Goal: Answer question/provide support: Share knowledge or assist other users

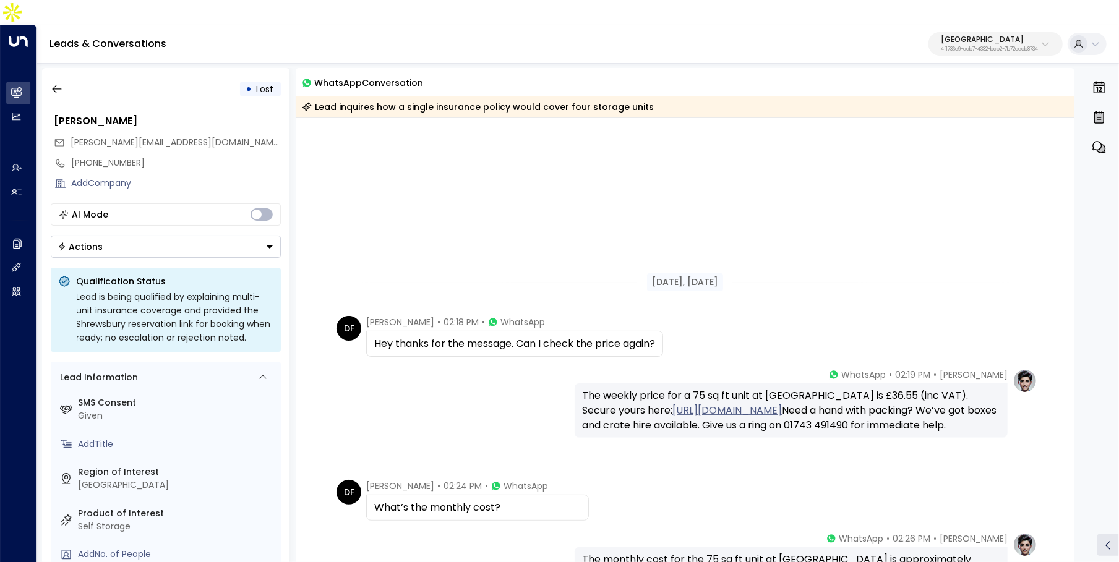
scroll to position [325, 0]
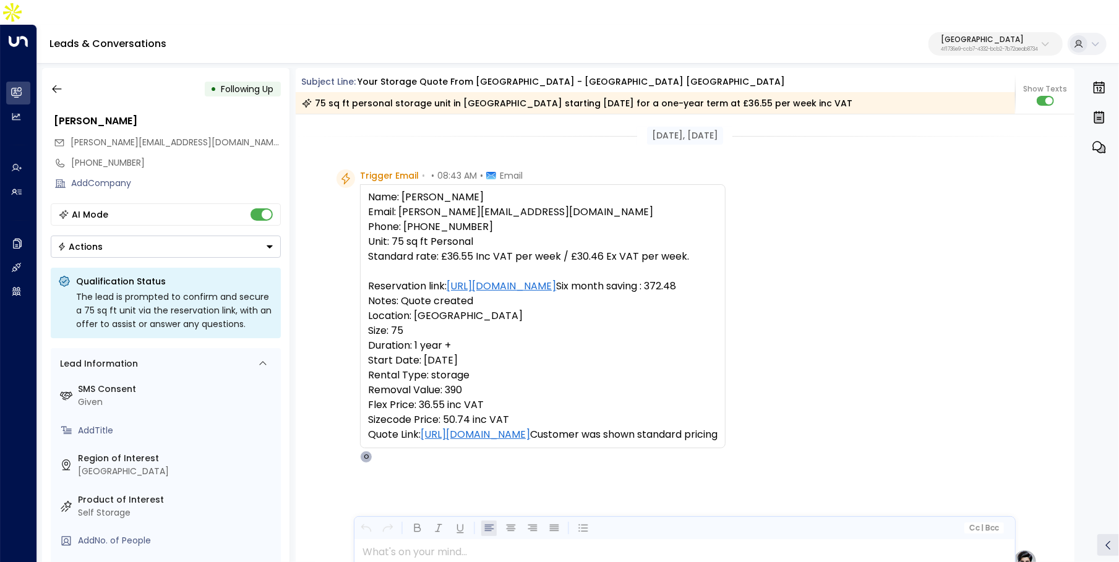
scroll to position [40, 0]
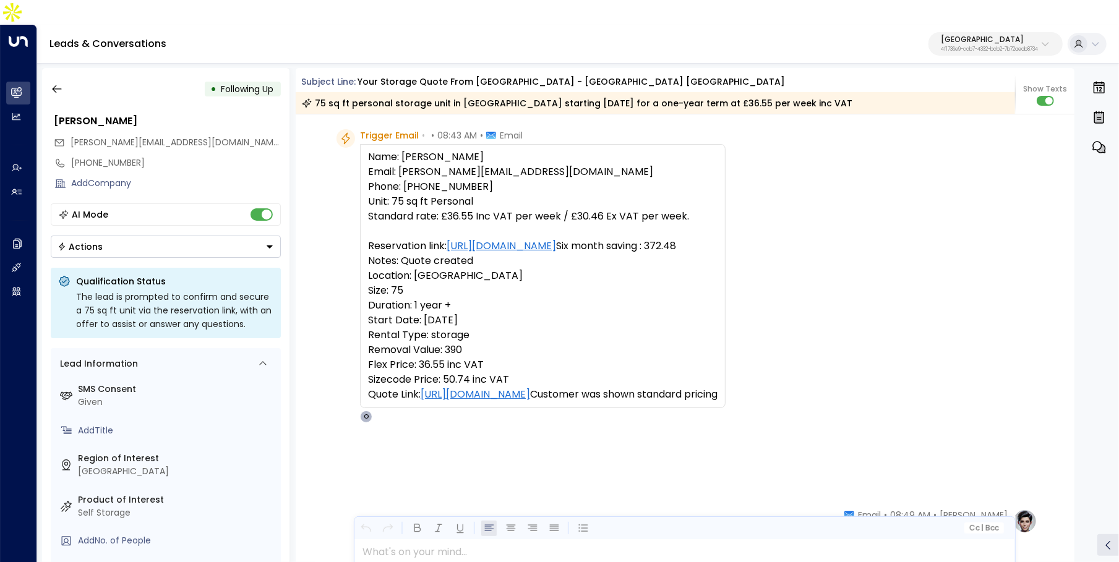
drag, startPoint x: 369, startPoint y: 129, endPoint x: 751, endPoint y: 400, distance: 468.1
click at [717, 400] on pre "Name: [PERSON_NAME] Email: [PERSON_NAME][EMAIL_ADDRESS][DOMAIN_NAME] Phone: [PH…" at bounding box center [542, 276] width 349 height 252
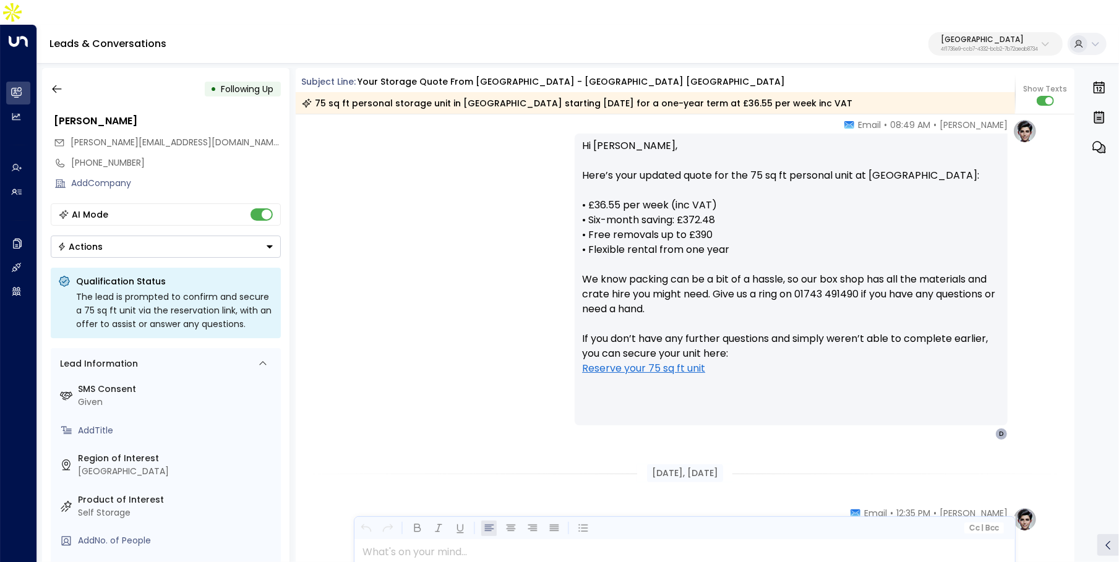
scroll to position [409, 0]
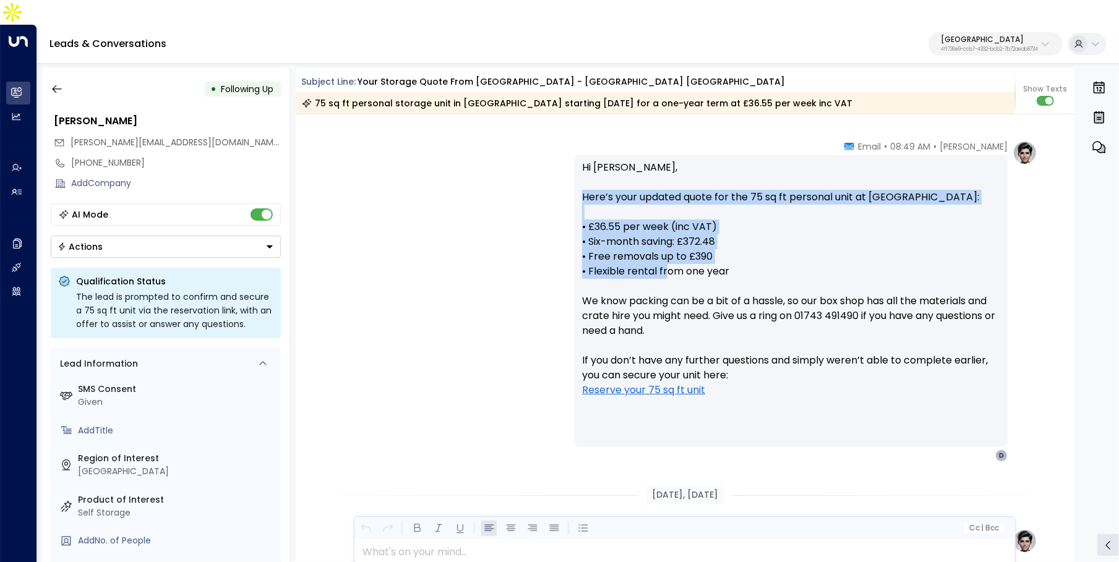
drag, startPoint x: 565, startPoint y: 170, endPoint x: 665, endPoint y: 246, distance: 125.8
click at [665, 246] on div "[PERSON_NAME] • 08:49 AM • Email Hi [PERSON_NAME], Here’s your updated quote fo…" at bounding box center [684, 301] width 705 height 322
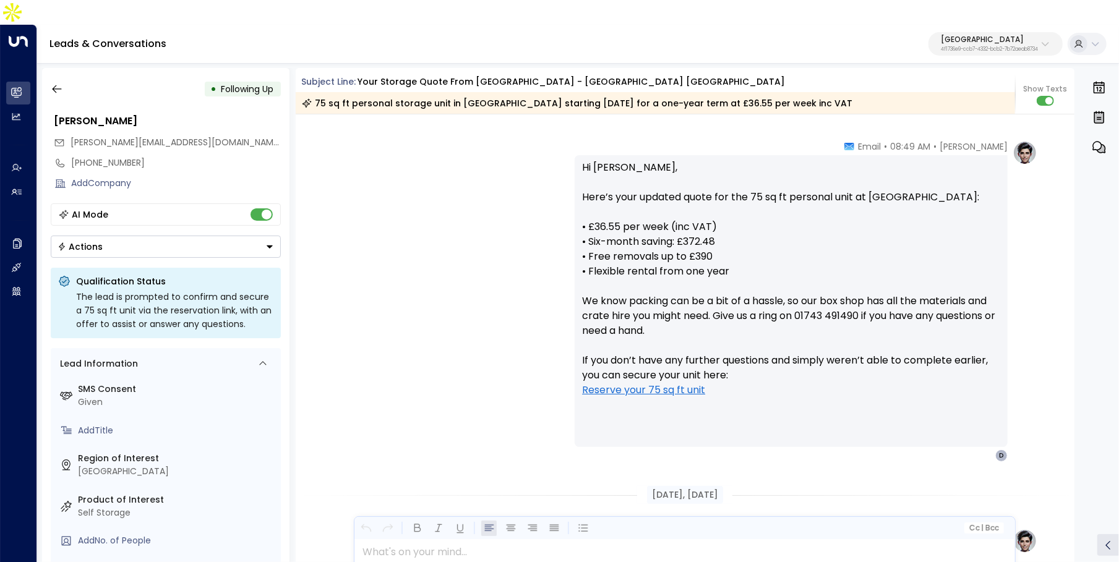
click at [673, 247] on p "Hi Mr Fellows, Here’s your updated quote for the 75 sq ft personal unit at Shre…" at bounding box center [791, 286] width 418 height 252
drag, startPoint x: 580, startPoint y: 203, endPoint x: 705, endPoint y: 237, distance: 129.5
click at [690, 225] on p "Hi Mr Fellows, Here’s your updated quote for the 75 sq ft personal unit at Shre…" at bounding box center [791, 286] width 418 height 252
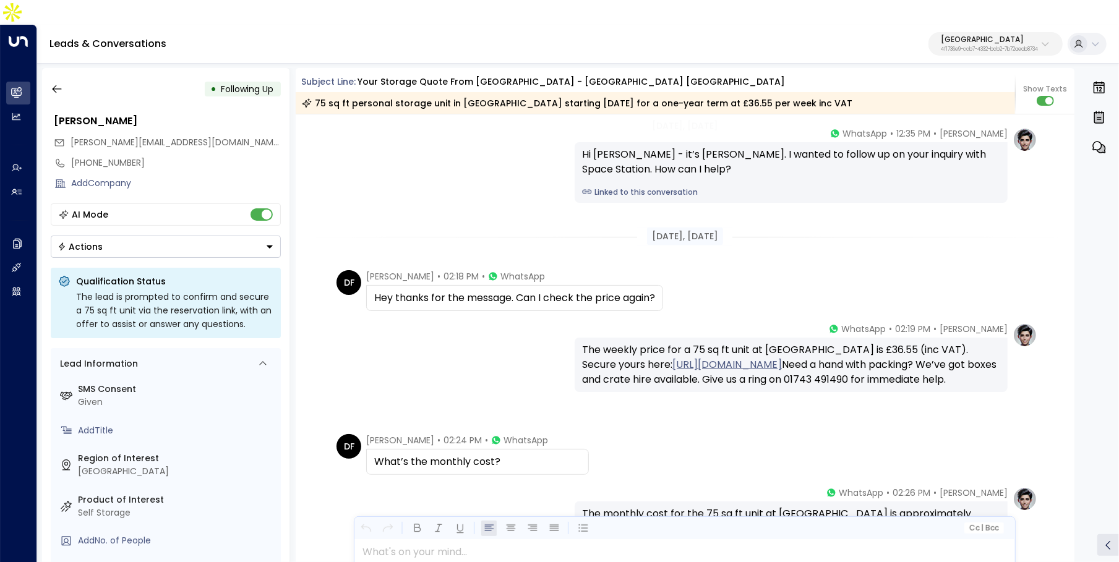
scroll to position [1478, 0]
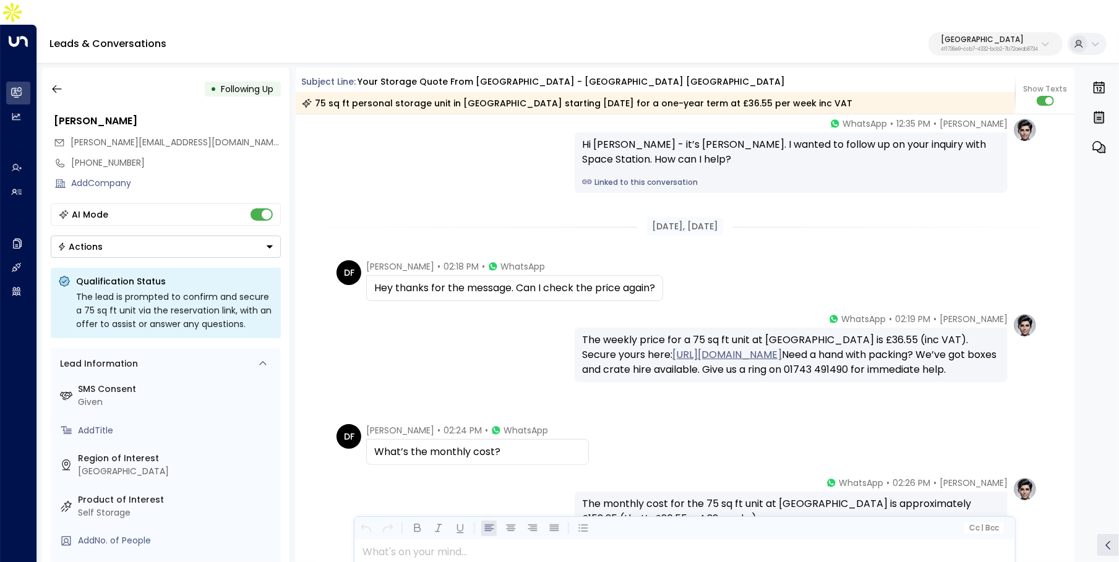
click at [917, 137] on div "Hi Dale - it’s Olivia Parker. I wanted to follow up on your inquiry with Space …" at bounding box center [791, 152] width 418 height 30
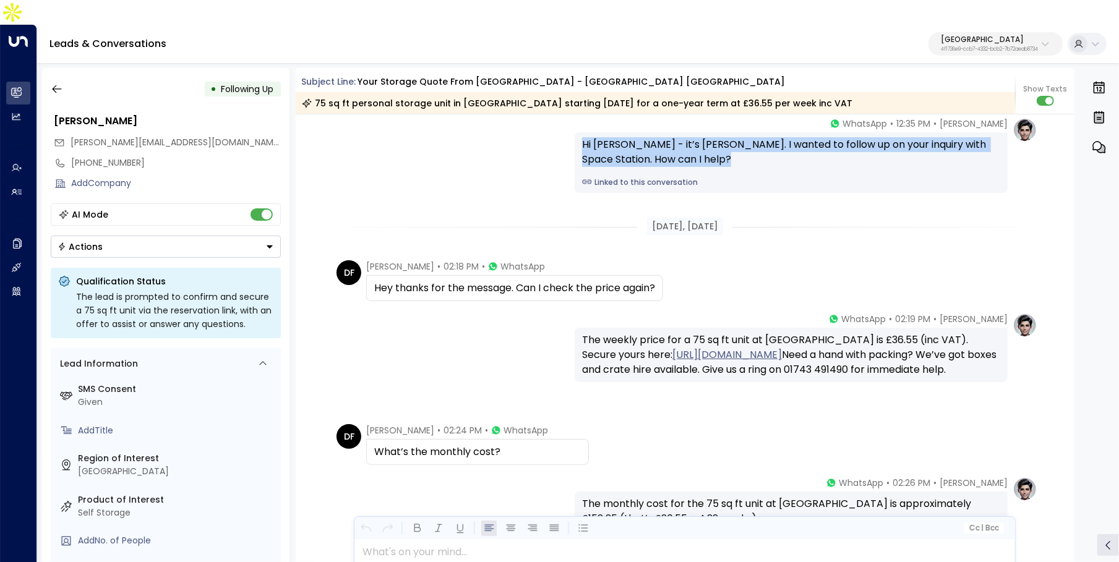
click at [917, 137] on div "Hi Dale - it’s Olivia Parker. I wanted to follow up on your inquiry with Space …" at bounding box center [791, 152] width 418 height 30
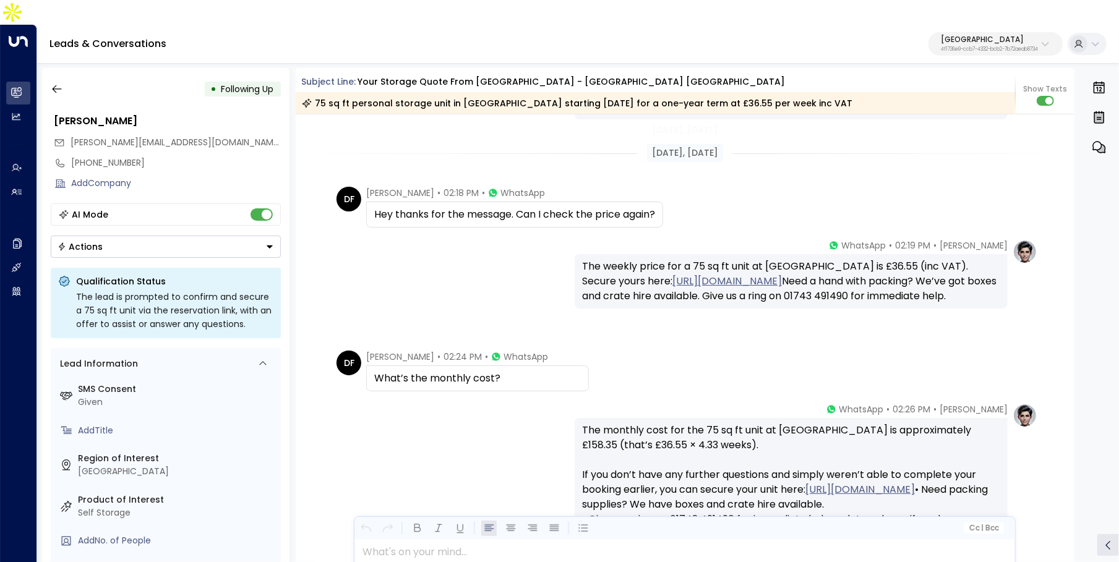
scroll to position [1596, 0]
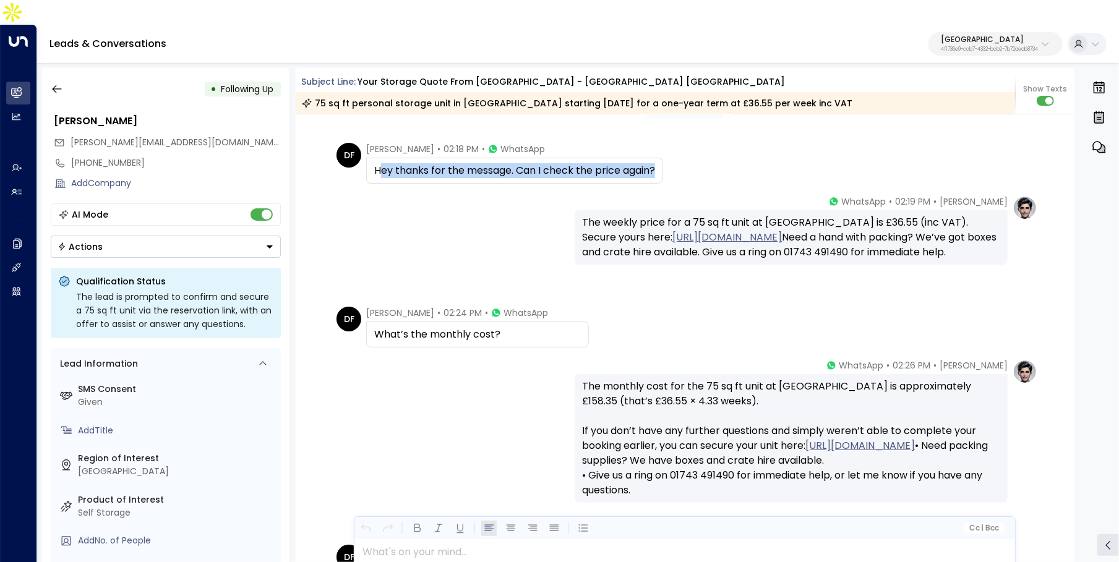
drag, startPoint x: 478, startPoint y: 145, endPoint x: 654, endPoint y: 145, distance: 175.7
click at [654, 163] on div "Hey thanks for the message. Can I check the price again?" at bounding box center [514, 170] width 281 height 15
click at [414, 163] on div "Hey thanks for the message. Can I check the price again?" at bounding box center [514, 170] width 281 height 15
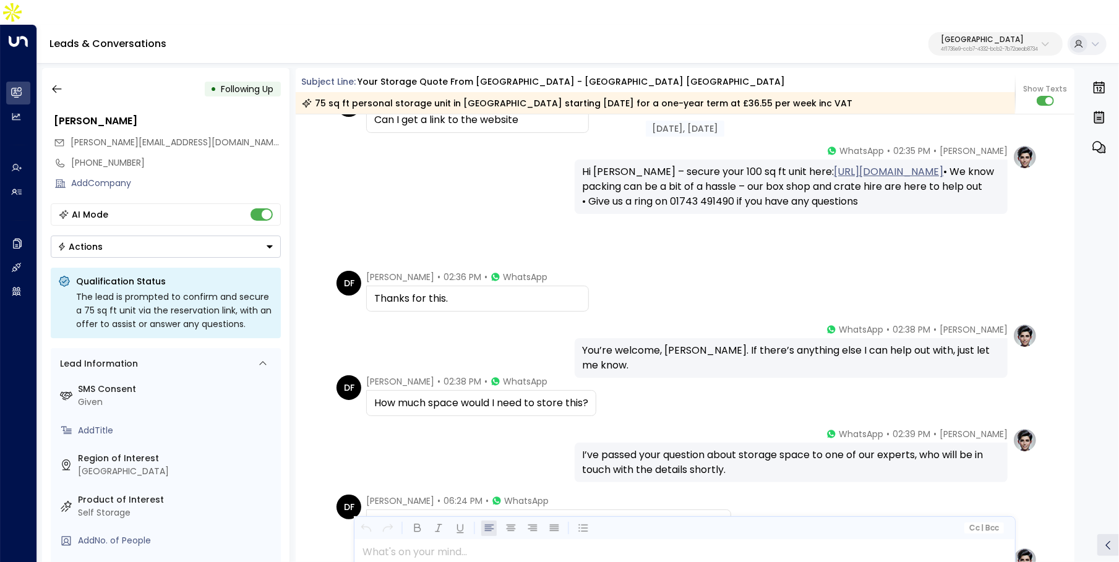
scroll to position [2482, 0]
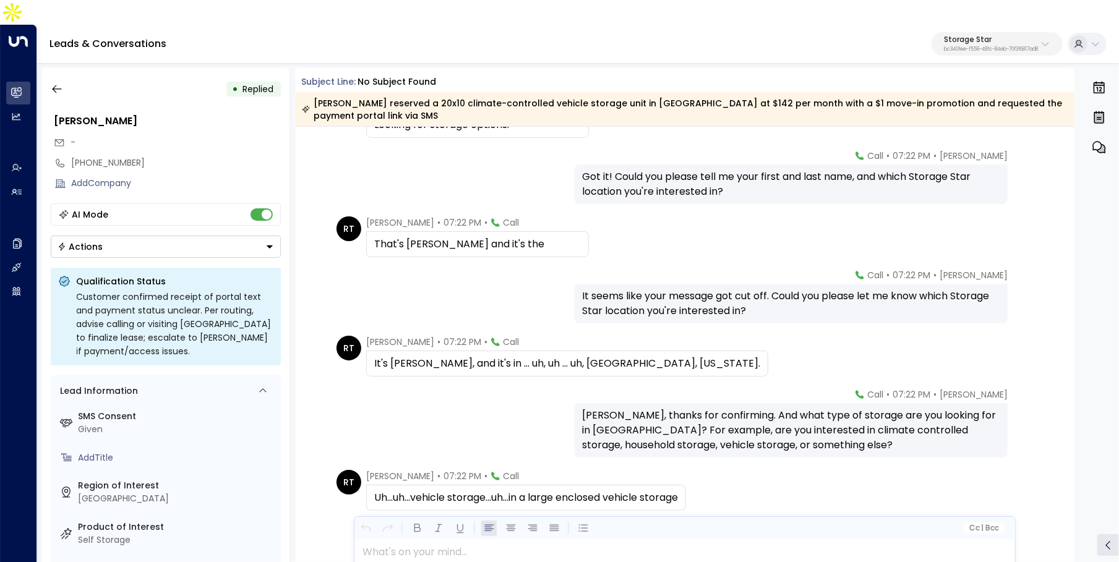
scroll to position [100, 0]
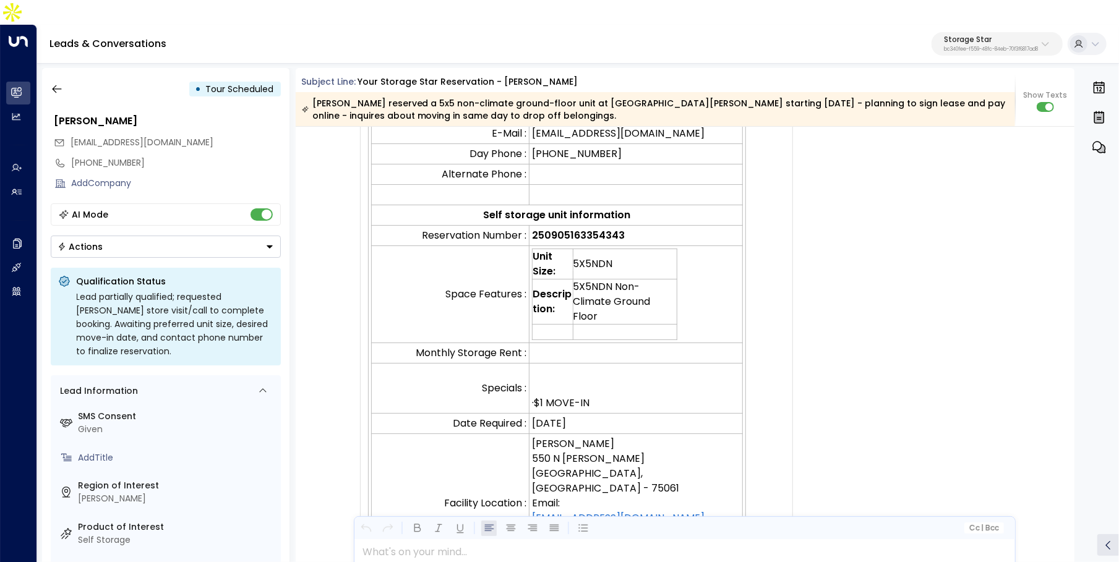
scroll to position [403, 0]
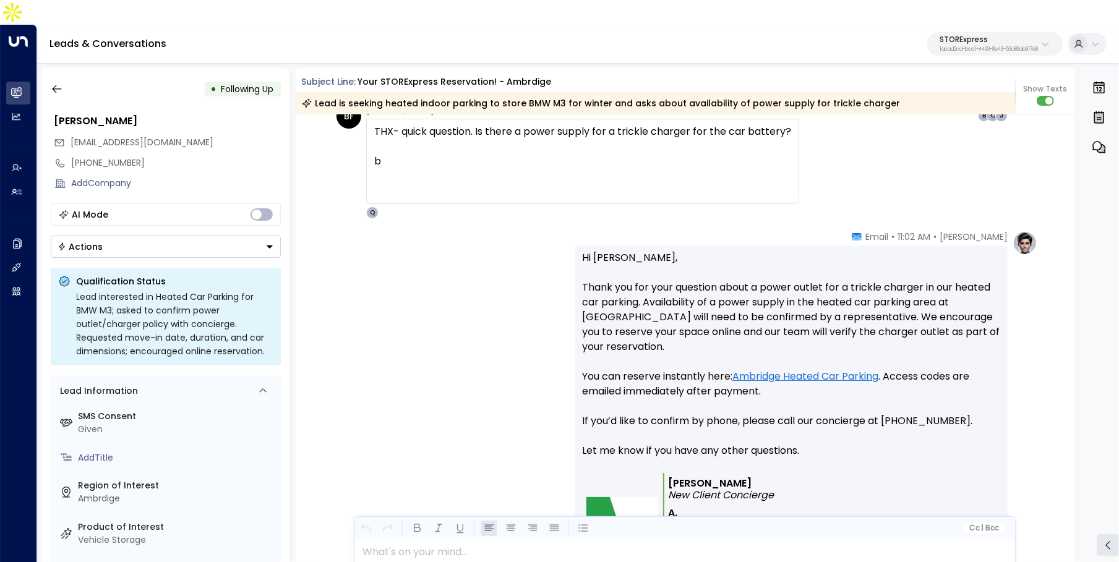
scroll to position [1256, 0]
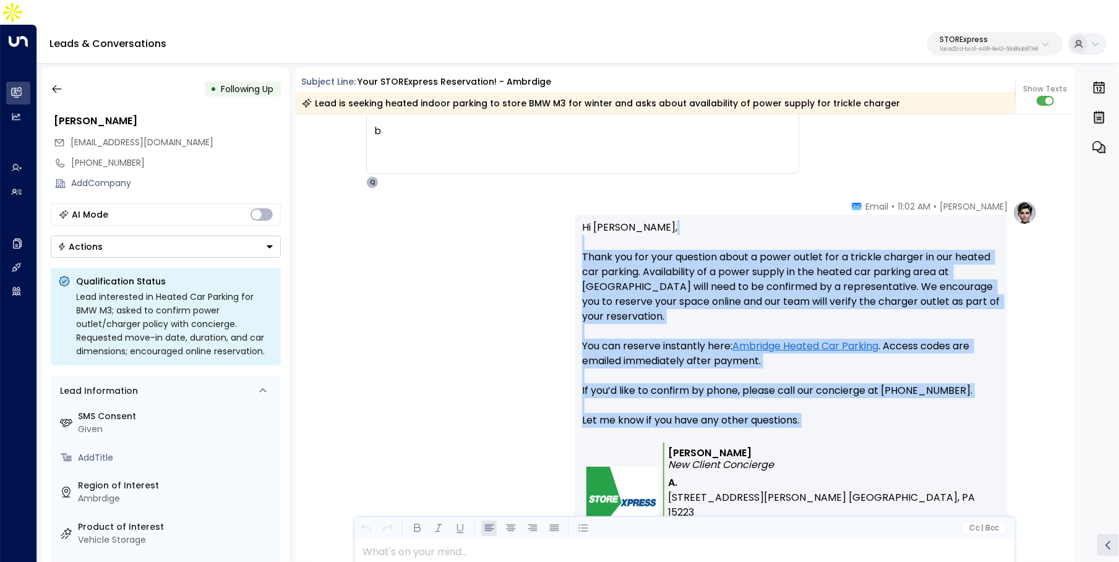
drag, startPoint x: 589, startPoint y: 213, endPoint x: 745, endPoint y: 422, distance: 259.9
click at [745, 421] on div "Hi [PERSON_NAME], Thank you for your question about a power outlet for a trickl…" at bounding box center [791, 405] width 418 height 370
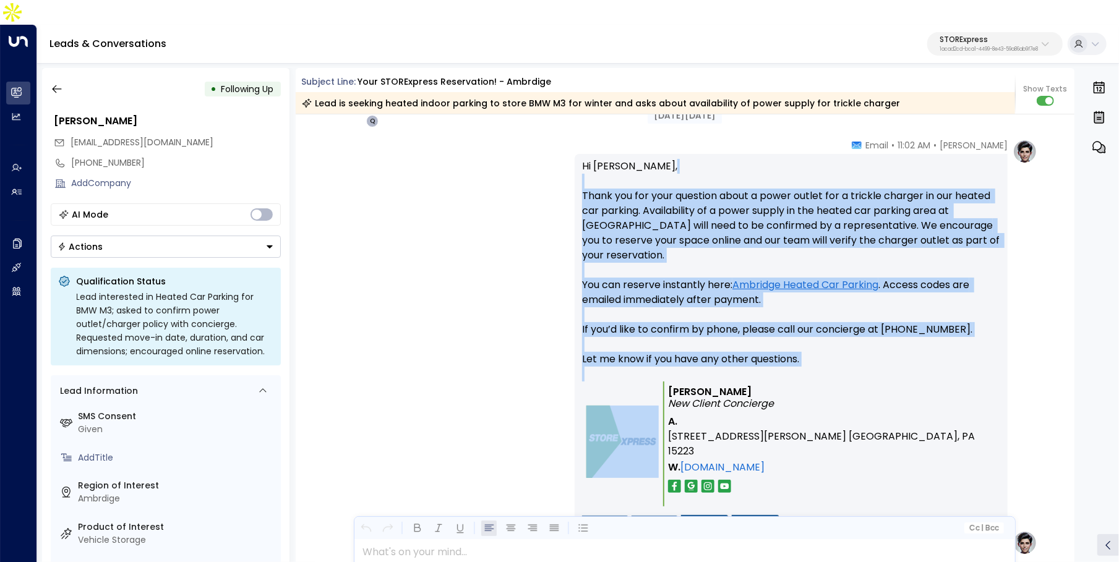
scroll to position [1320, 0]
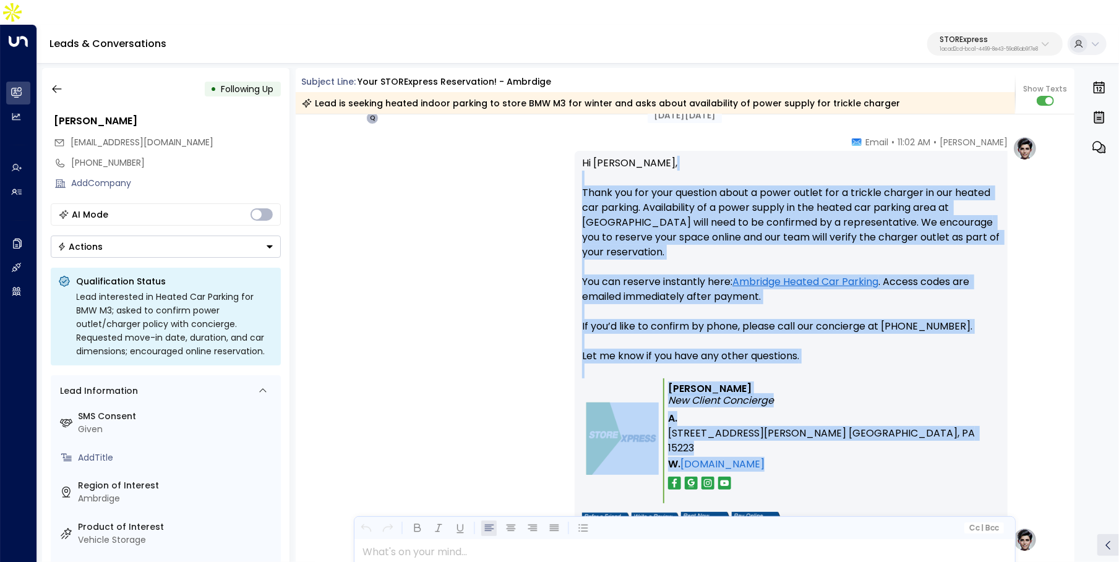
click at [811, 440] on td "[PERSON_NAME] New Client Concierge A. [STREET_ADDRESS][PERSON_NAME] [GEOGRAPHIC…" at bounding box center [832, 441] width 337 height 125
click at [824, 439] on td "[PERSON_NAME] New Client Concierge A. [STREET_ADDRESS][PERSON_NAME] [GEOGRAPHIC…" at bounding box center [832, 441] width 337 height 125
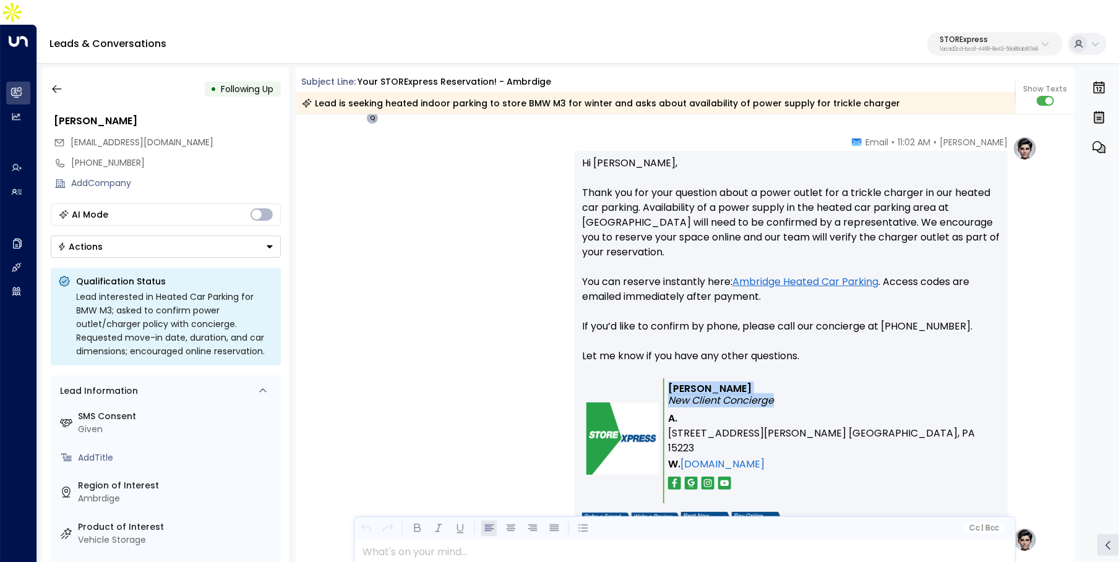
drag, startPoint x: 672, startPoint y: 383, endPoint x: 786, endPoint y: 379, distance: 114.5
click at [786, 379] on td "[PERSON_NAME] New Client Concierge A. [STREET_ADDRESS][PERSON_NAME] [GEOGRAPHIC…" at bounding box center [832, 441] width 337 height 125
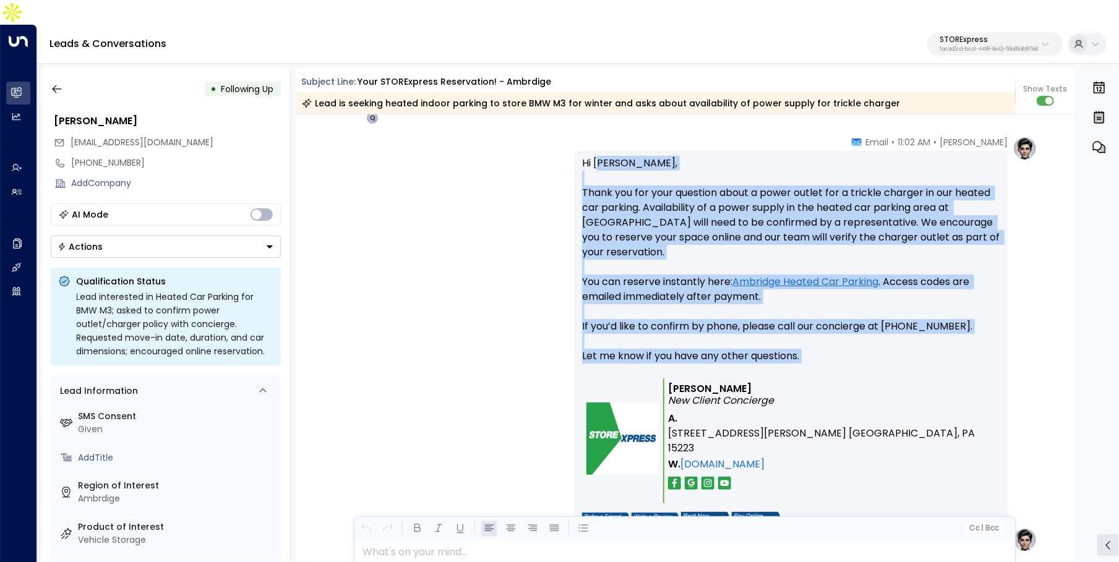
drag, startPoint x: 597, startPoint y: 141, endPoint x: 665, endPoint y: 346, distance: 215.5
click at [665, 346] on p "Hi [PERSON_NAME], Thank you for your question about a power outlet for a trickl…" at bounding box center [791, 267] width 418 height 223
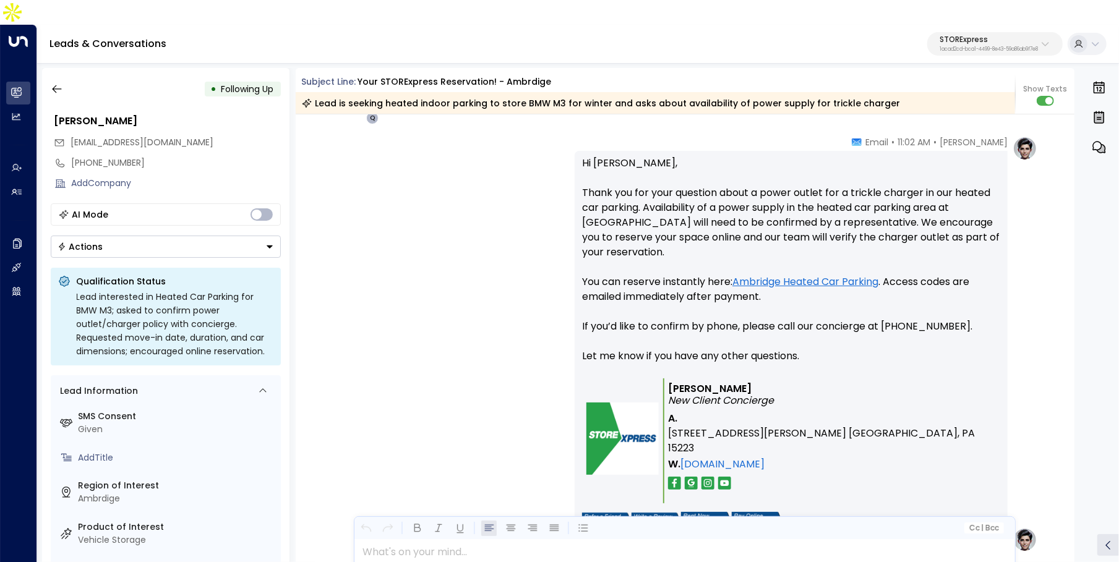
click at [866, 422] on td "[PERSON_NAME] New Client Concierge A. [STREET_ADDRESS][PERSON_NAME] [GEOGRAPHIC…" at bounding box center [832, 441] width 337 height 125
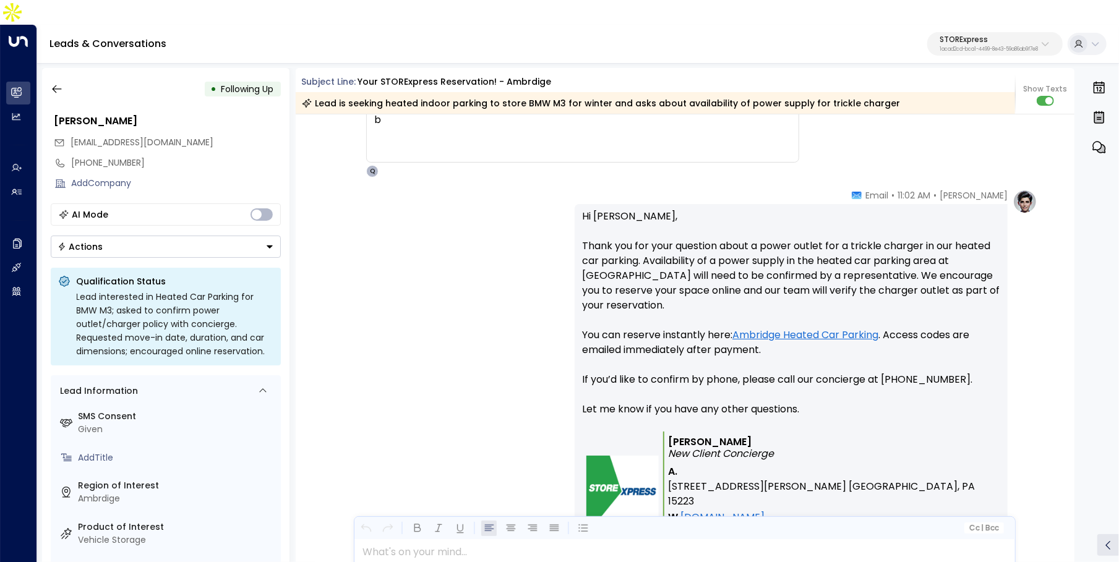
scroll to position [1265, 0]
